Goal: Transaction & Acquisition: Purchase product/service

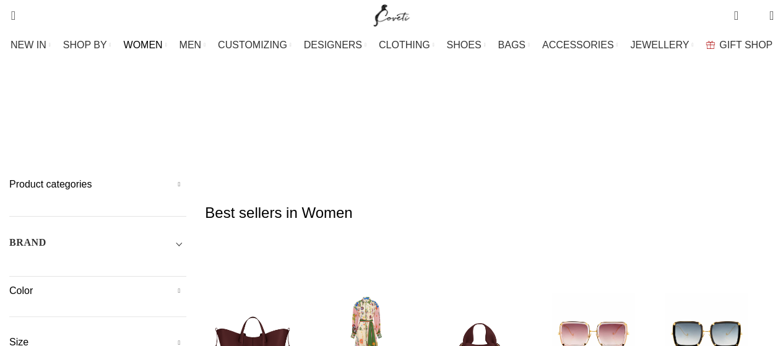
type input "Rebecca"
click at [160, 46] on button "Search" at bounding box center [174, 67] width 28 height 43
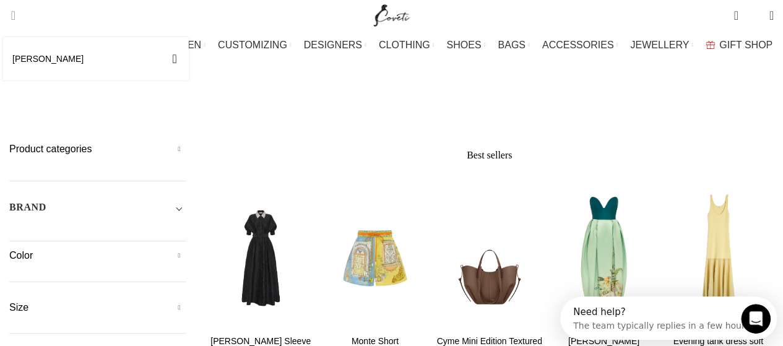
click at [9, 15] on span "Search" at bounding box center [9, 15] width 0 height 12
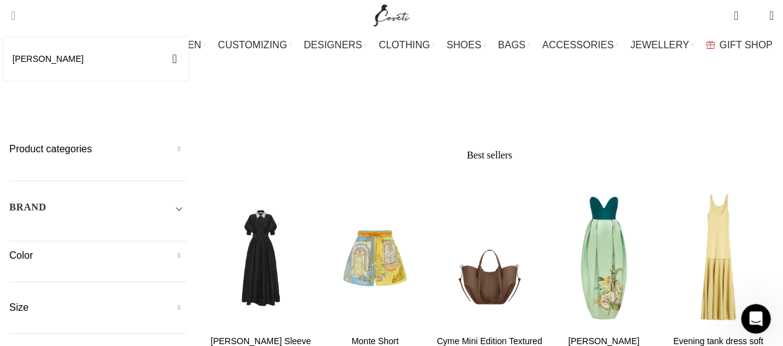
click at [72, 55] on input "Rebecca" at bounding box center [96, 58] width 186 height 43
type input "[PERSON_NAME]"
click at [160, 37] on button "Search" at bounding box center [174, 58] width 28 height 43
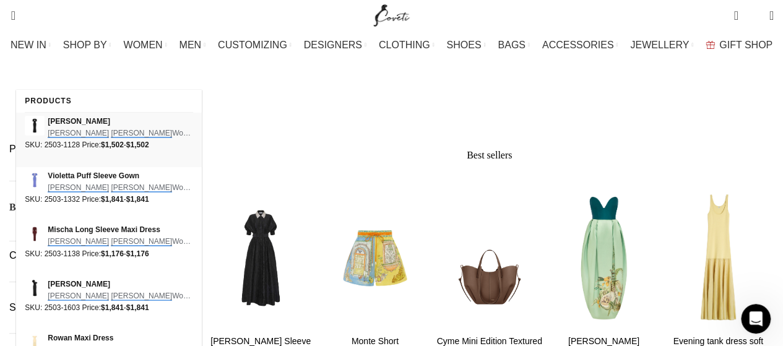
click at [79, 122] on span "[PERSON_NAME]" at bounding box center [120, 122] width 145 height 12
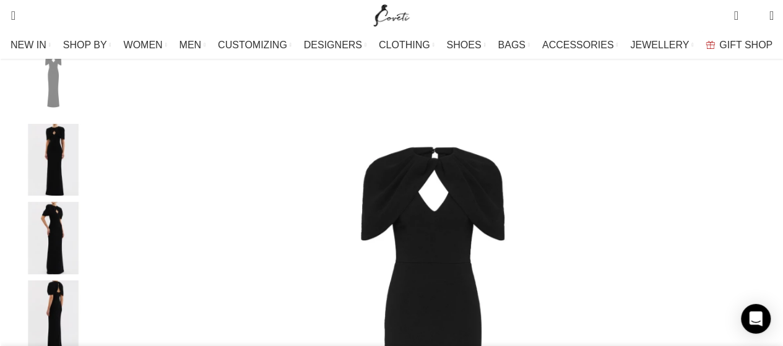
scroll to position [0, 651]
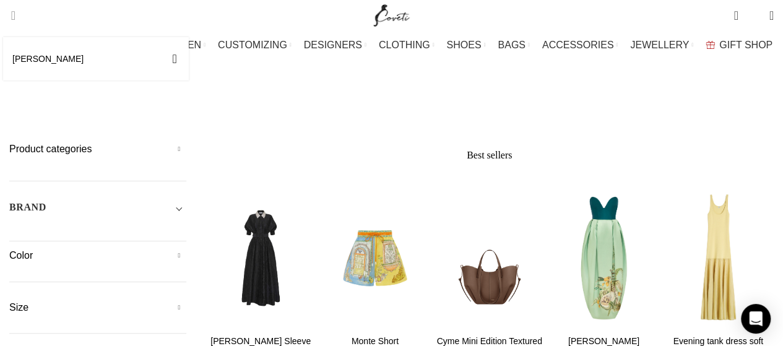
click at [9, 19] on span "Search" at bounding box center [9, 15] width 0 height 12
click at [100, 58] on input "Rebecca" at bounding box center [96, 58] width 186 height 43
type input "[PERSON_NAME]"
click at [160, 37] on button "Search" at bounding box center [174, 58] width 28 height 43
click at [9, 21] on span "Search" at bounding box center [9, 15] width 0 height 12
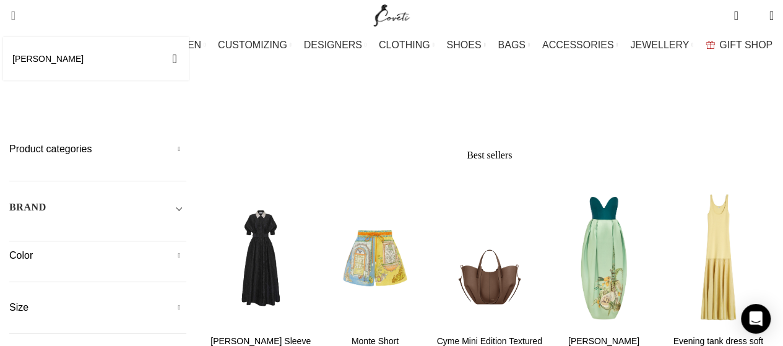
click at [84, 62] on input "Rebecca Va" at bounding box center [96, 58] width 186 height 43
type input "[PERSON_NAME]"
click at [160, 37] on button "Search" at bounding box center [174, 58] width 28 height 43
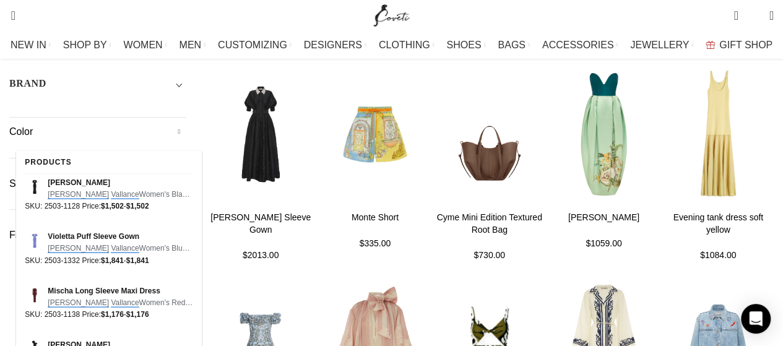
scroll to position [309, 0]
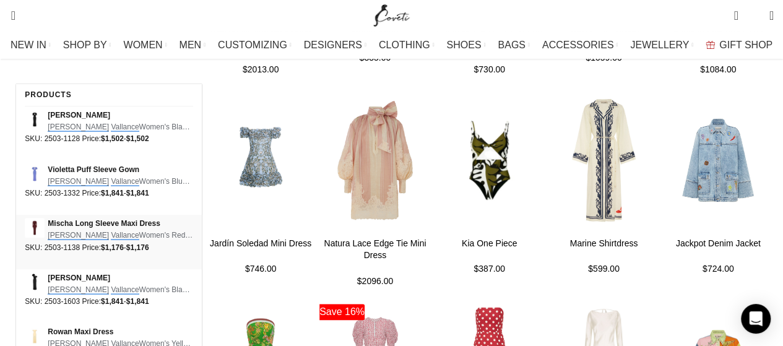
click at [75, 225] on span "Mischa Long Sleeve Maxi Dress" at bounding box center [120, 224] width 145 height 12
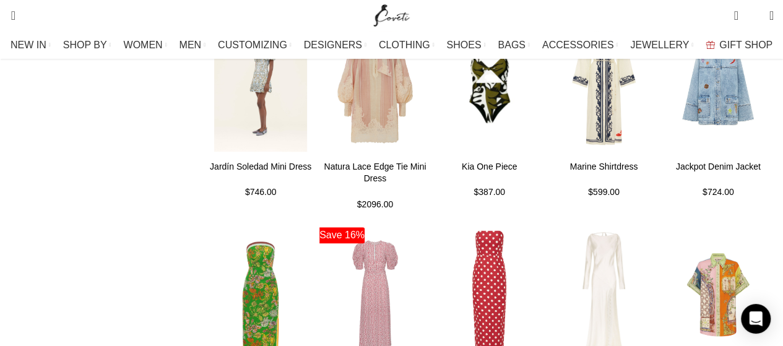
scroll to position [433, 0]
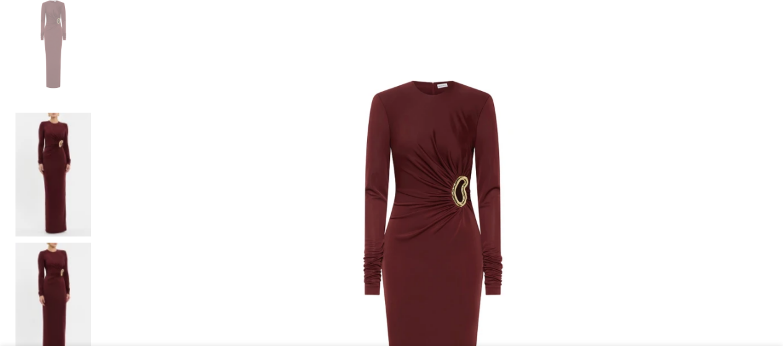
scroll to position [309, 0]
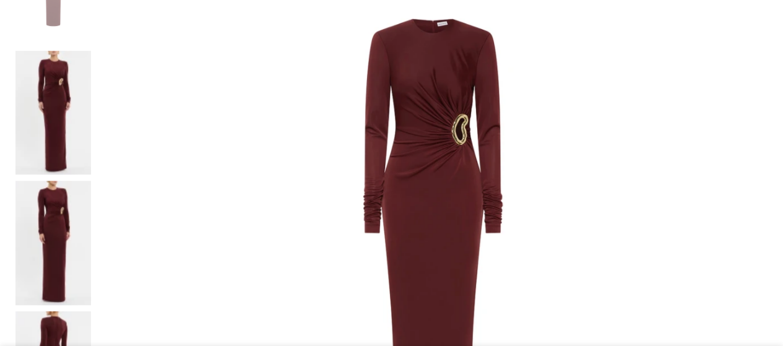
drag, startPoint x: 292, startPoint y: 216, endPoint x: 478, endPoint y: 173, distance: 190.5
click at [478, 173] on img at bounding box center [432, 255] width 670 height 670
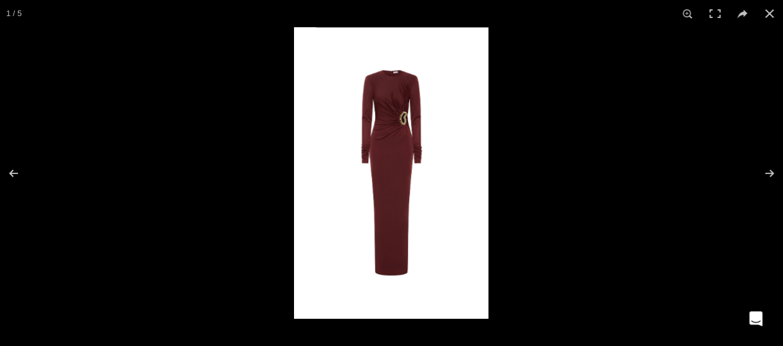
click at [370, 59] on img at bounding box center [391, 172] width 194 height 291
click at [485, 51] on img at bounding box center [391, 172] width 194 height 291
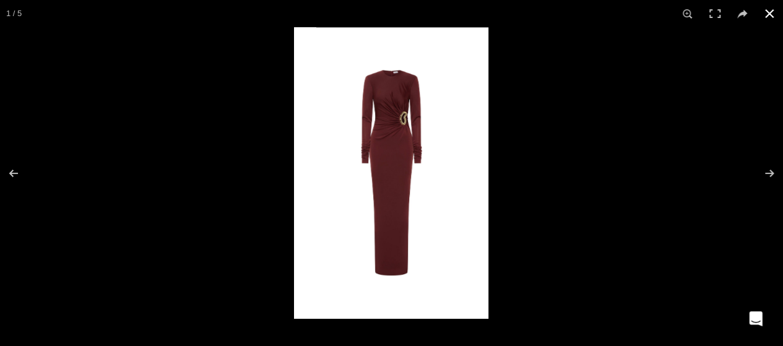
click at [591, 57] on div at bounding box center [685, 200] width 783 height 346
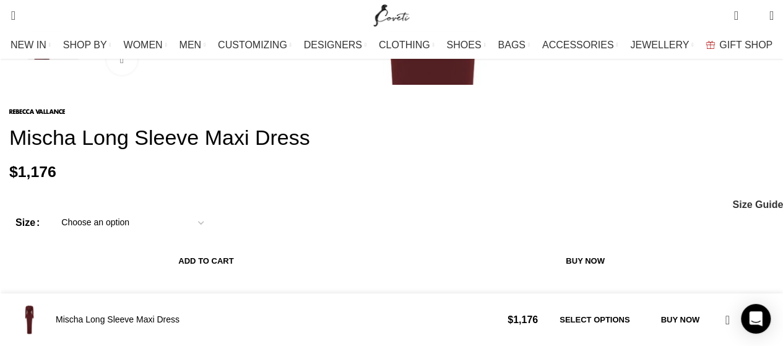
scroll to position [371, 0]
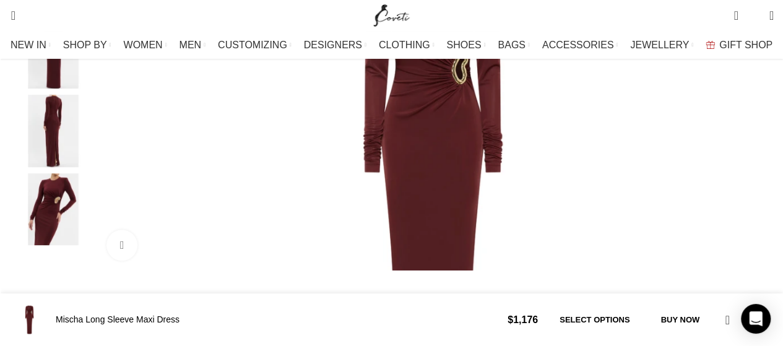
click at [50, 235] on img "5 / 5" at bounding box center [52, 209] width 75 height 72
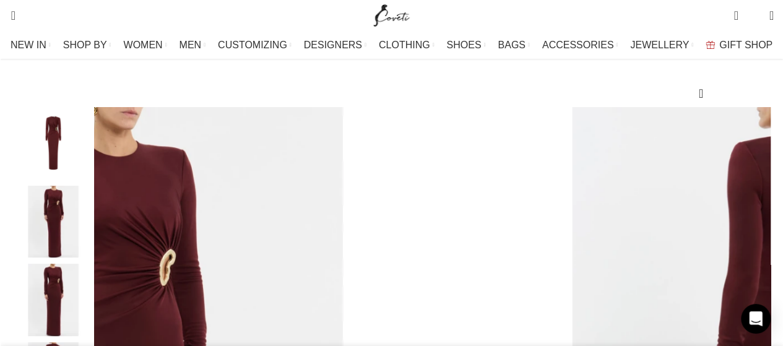
scroll to position [62, 0]
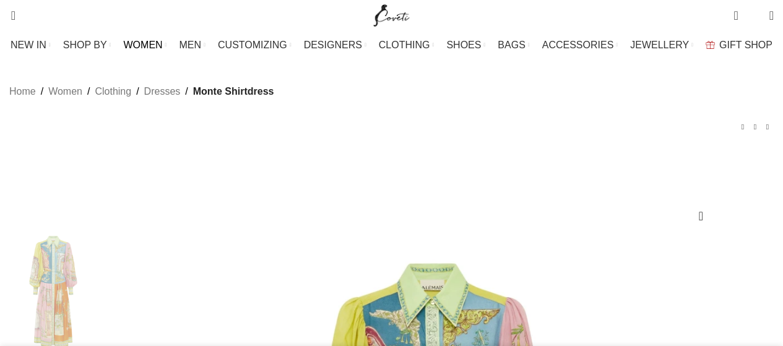
click at [163, 47] on span "WOMEN" at bounding box center [143, 45] width 39 height 12
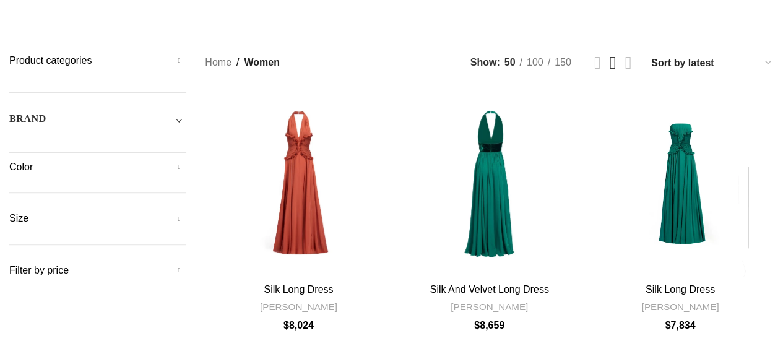
scroll to position [124, 0]
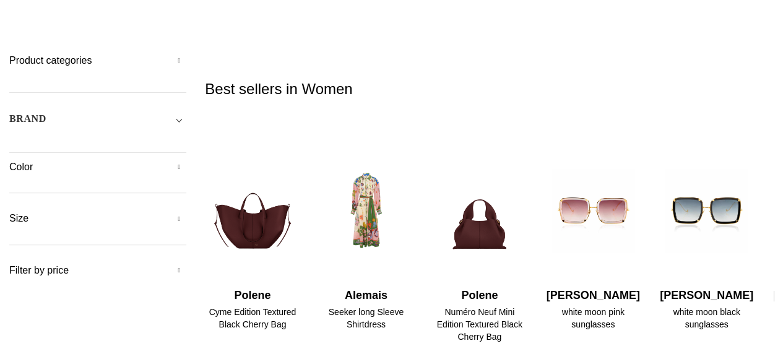
click at [46, 112] on h5 "BRAND" at bounding box center [27, 119] width 37 height 14
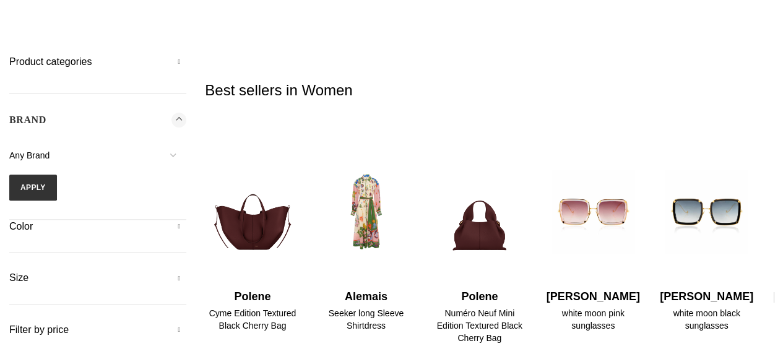
click at [73, 142] on span "Any Brand" at bounding box center [97, 155] width 177 height 26
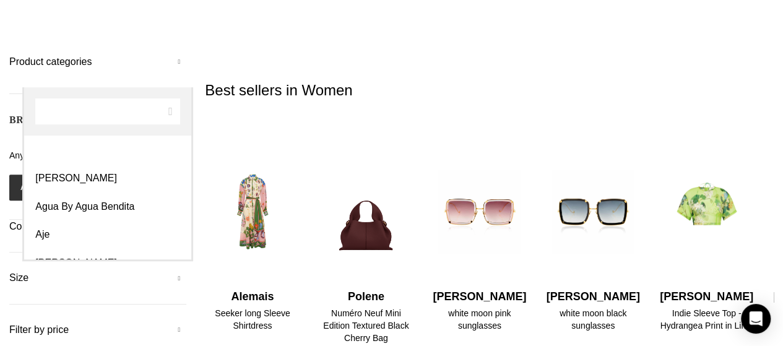
click at [79, 116] on input "Search" at bounding box center [107, 111] width 145 height 26
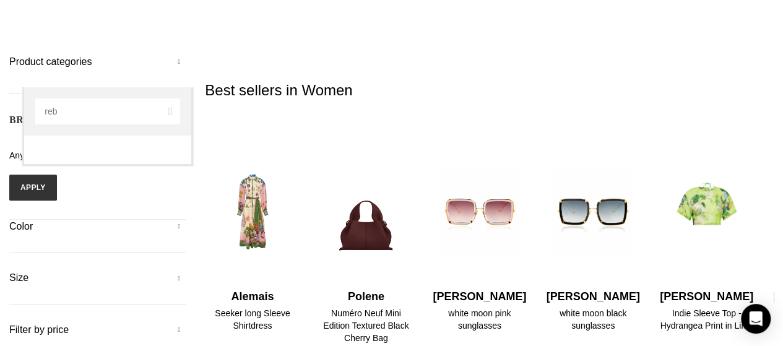
type input "reb"
select select "rebecca-vallance"
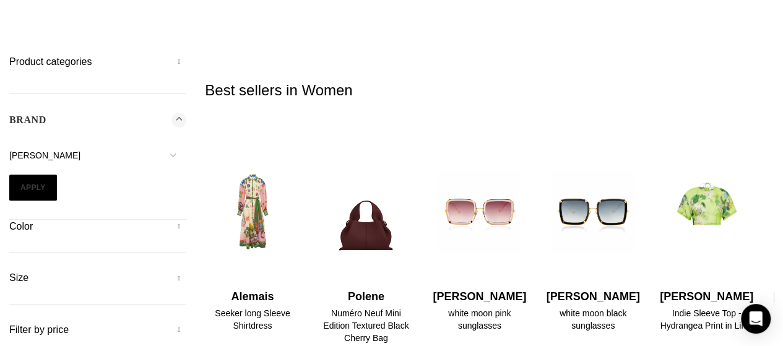
click at [57, 174] on button "Apply" at bounding box center [33, 187] width 48 height 26
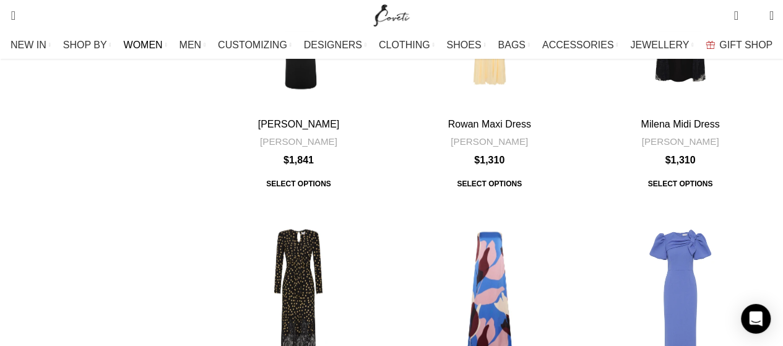
scroll to position [928, 0]
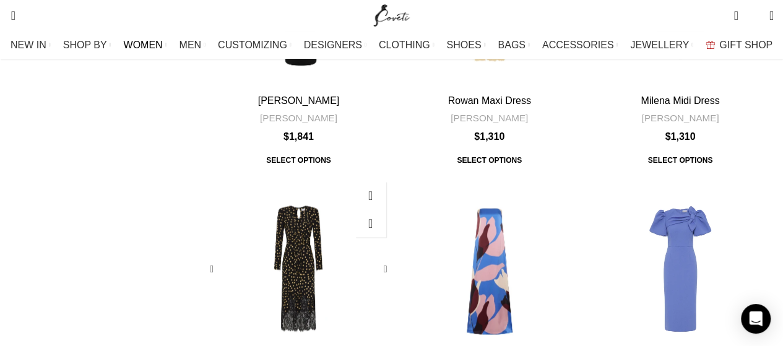
drag, startPoint x: 303, startPoint y: 168, endPoint x: 298, endPoint y: 175, distance: 8.8
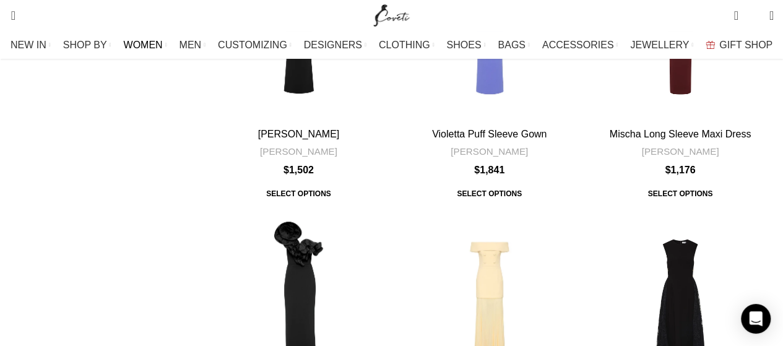
scroll to position [681, 0]
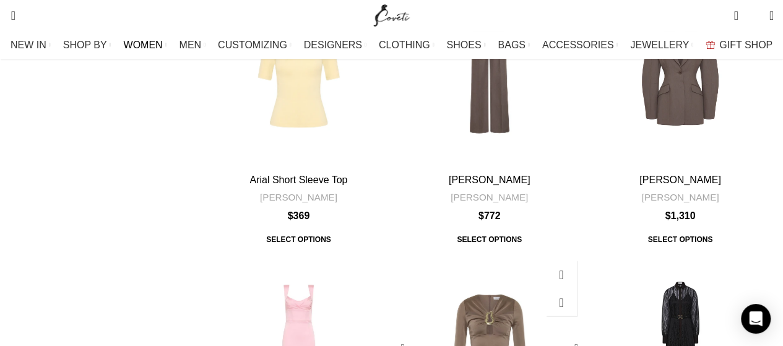
scroll to position [1609, 0]
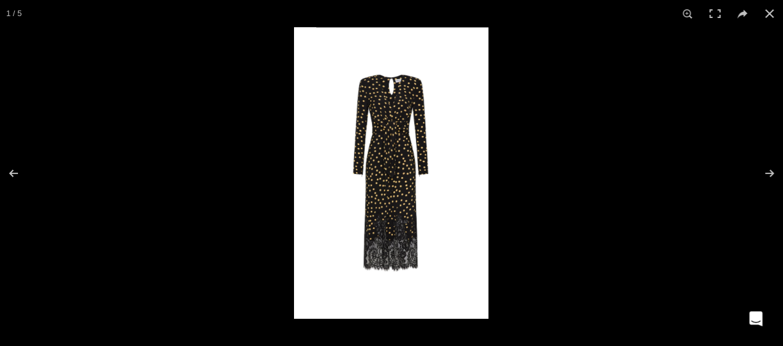
click at [402, 68] on img at bounding box center [391, 172] width 194 height 291
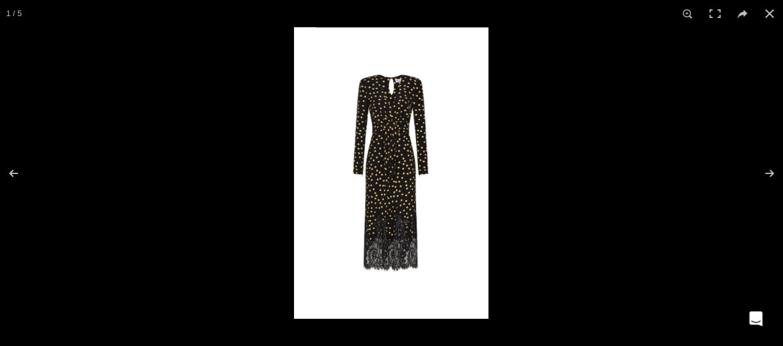
click at [402, 68] on img at bounding box center [391, 172] width 194 height 291
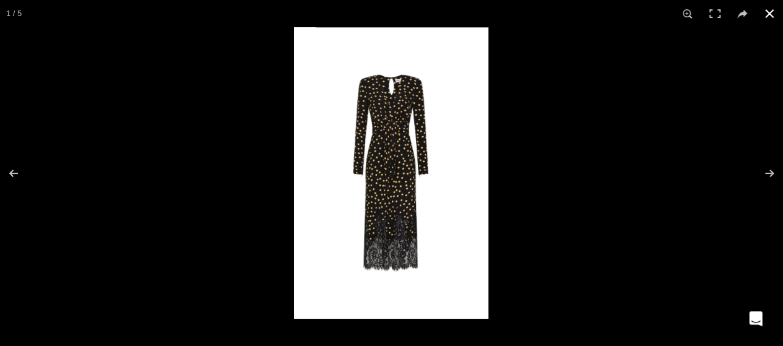
click at [772, 12] on button at bounding box center [769, 13] width 27 height 27
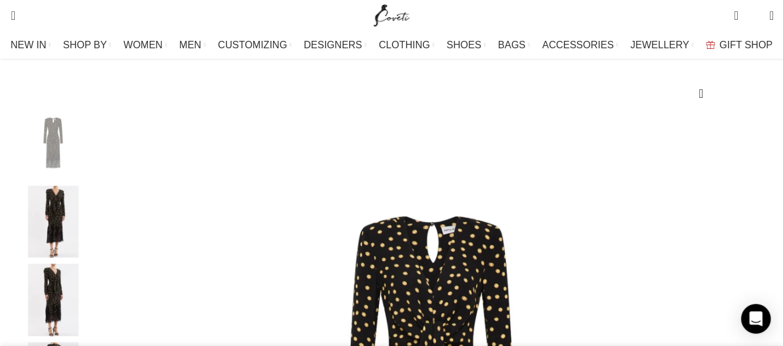
scroll to position [0, 261]
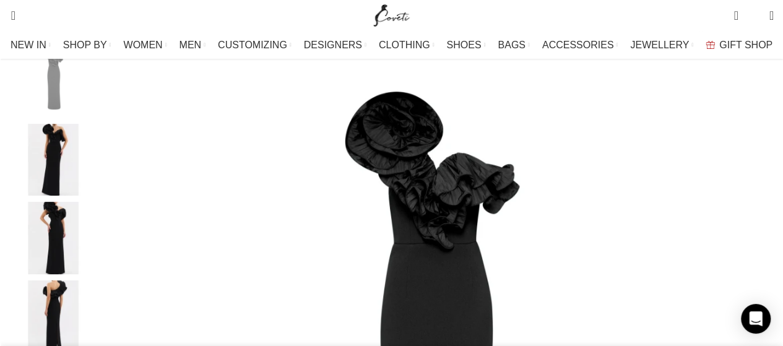
scroll to position [248, 0]
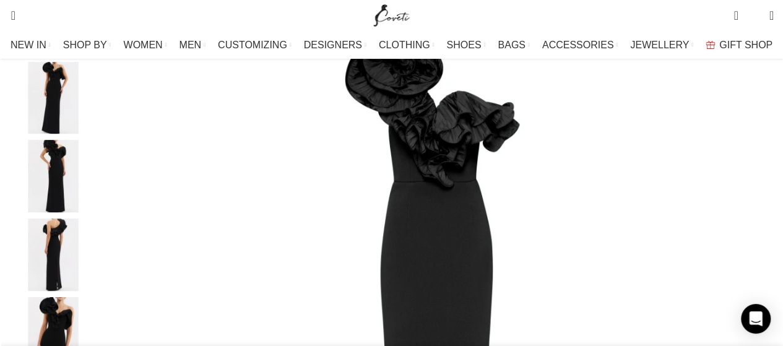
click at [317, 198] on img "1 / 5" at bounding box center [432, 318] width 670 height 670
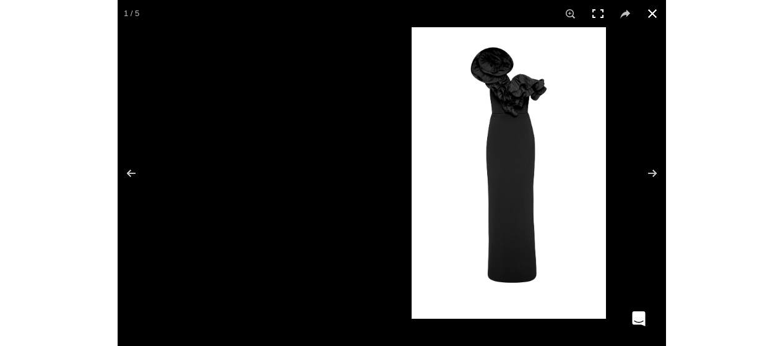
scroll to position [0, 261]
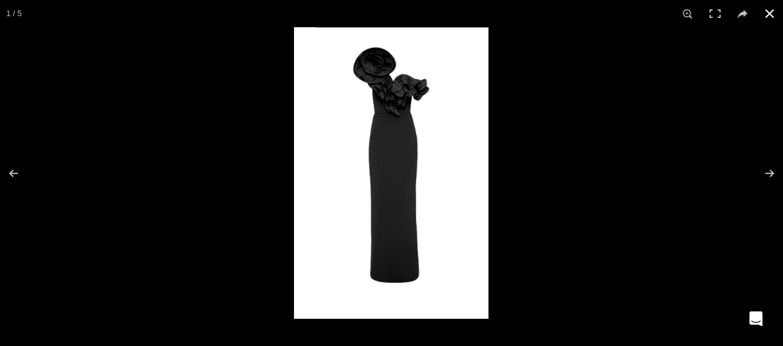
click at [770, 17] on button at bounding box center [769, 13] width 27 height 27
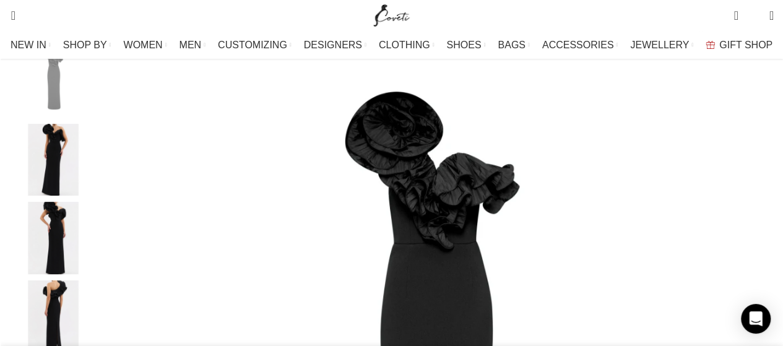
scroll to position [0, 651]
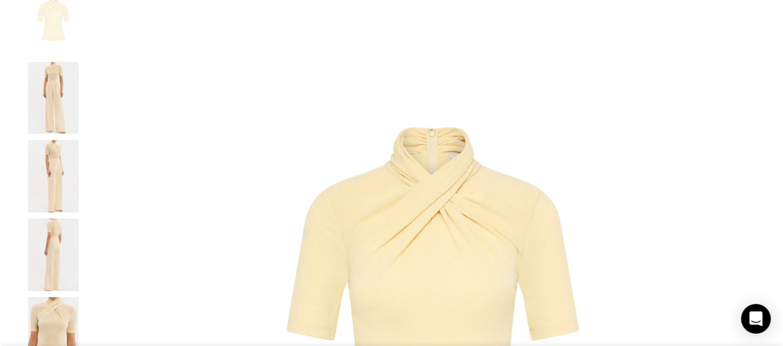
scroll to position [0, 390]
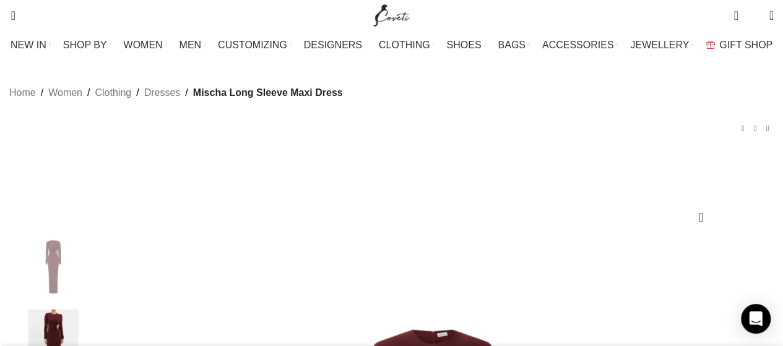
scroll to position [0, 521]
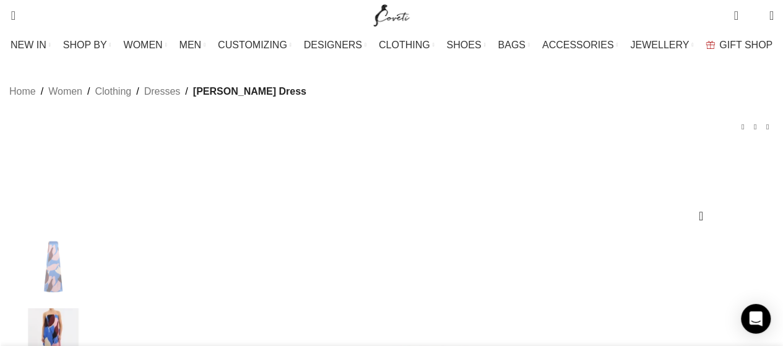
scroll to position [0, 130]
drag, startPoint x: 647, startPoint y: 123, endPoint x: 563, endPoint y: 171, distance: 97.0
click at [647, 123] on div "Home Women Clothing Dresses Mika Maxi Dress Violetta Midi Dress $ 1,176 Back to…" at bounding box center [391, 119] width 764 height 69
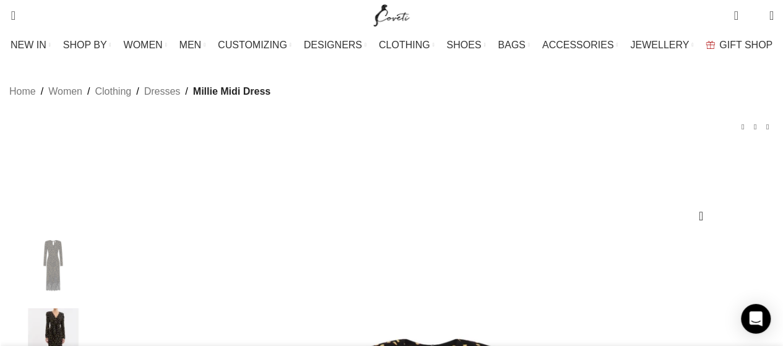
scroll to position [0, 651]
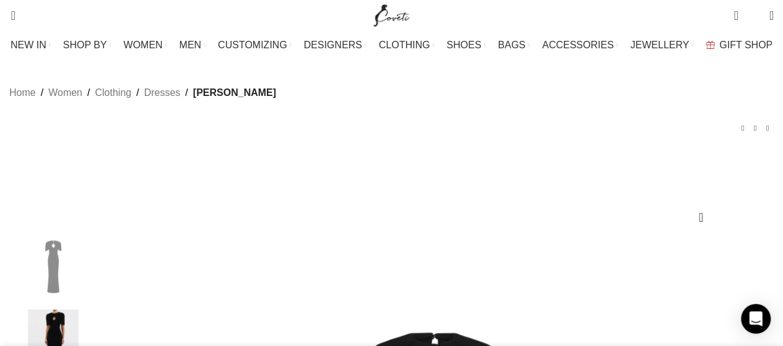
scroll to position [0, 651]
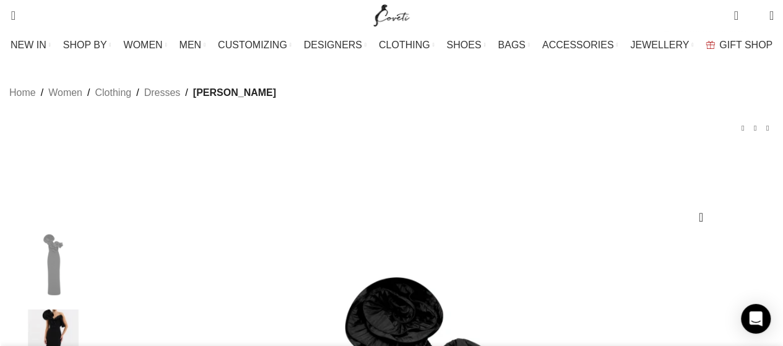
scroll to position [0, 390]
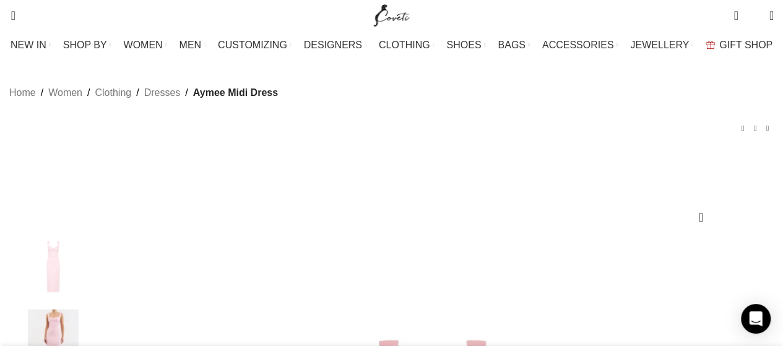
scroll to position [0, 1824]
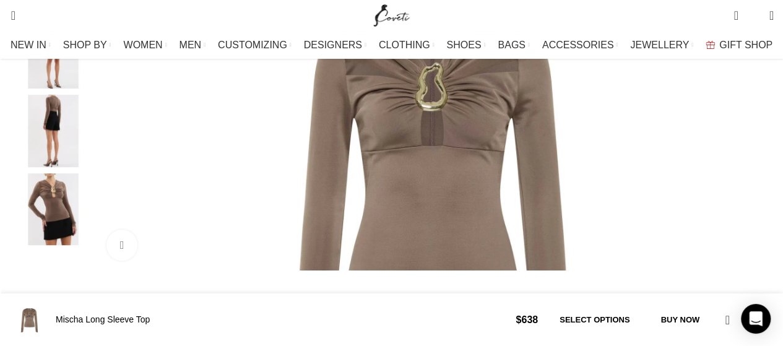
scroll to position [0, 2084]
